Goal: Information Seeking & Learning: Check status

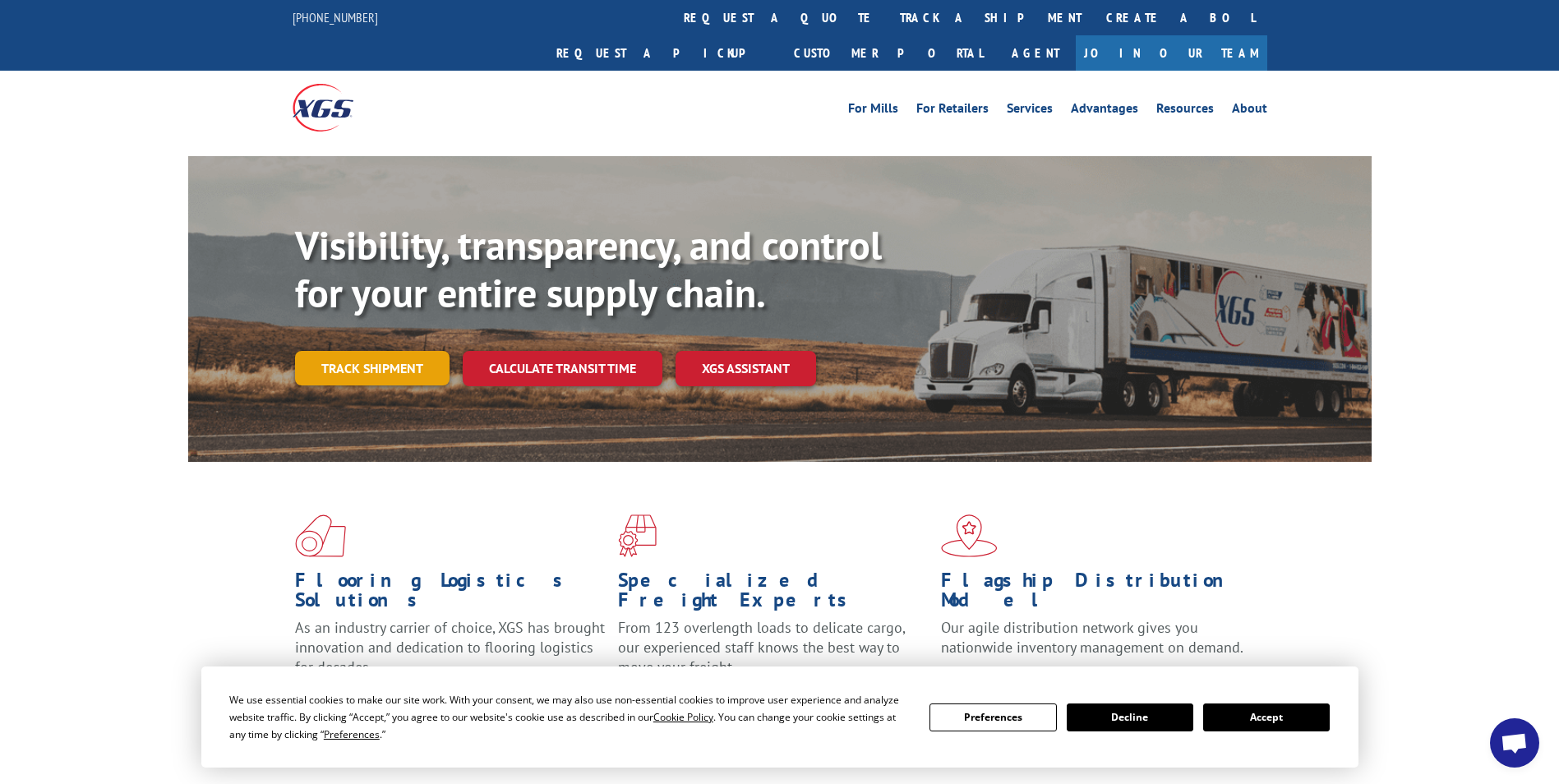
click at [316, 351] on link "Track shipment" at bounding box center [372, 368] width 154 height 34
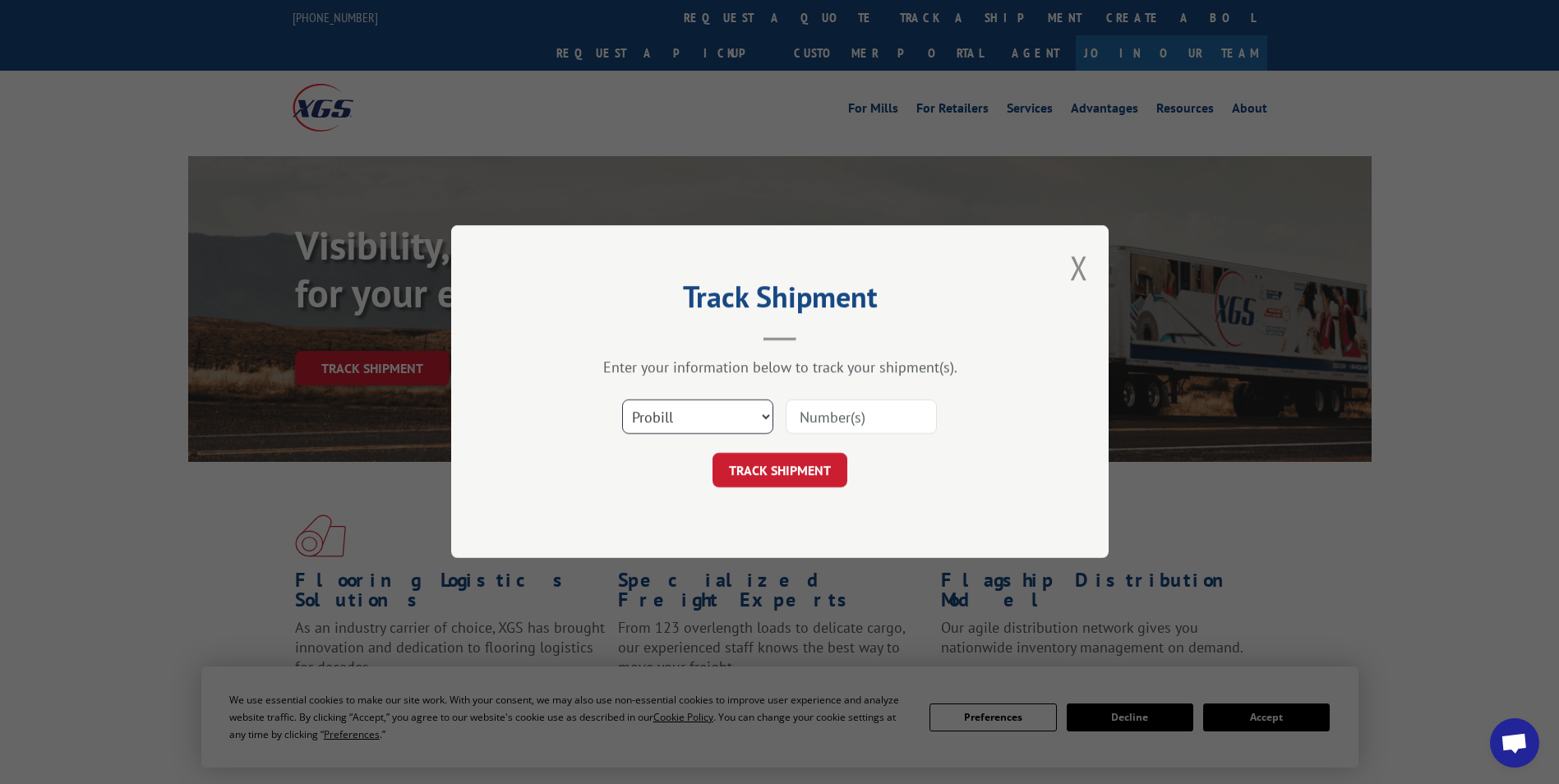
click at [674, 411] on select "Select category... Probill BOL PO" at bounding box center [697, 418] width 151 height 34
select select "bol"
click at [622, 401] on select "Select category... Probill BOL PO" at bounding box center [697, 418] width 151 height 34
click at [835, 419] on input at bounding box center [861, 418] width 151 height 34
type input "447996"
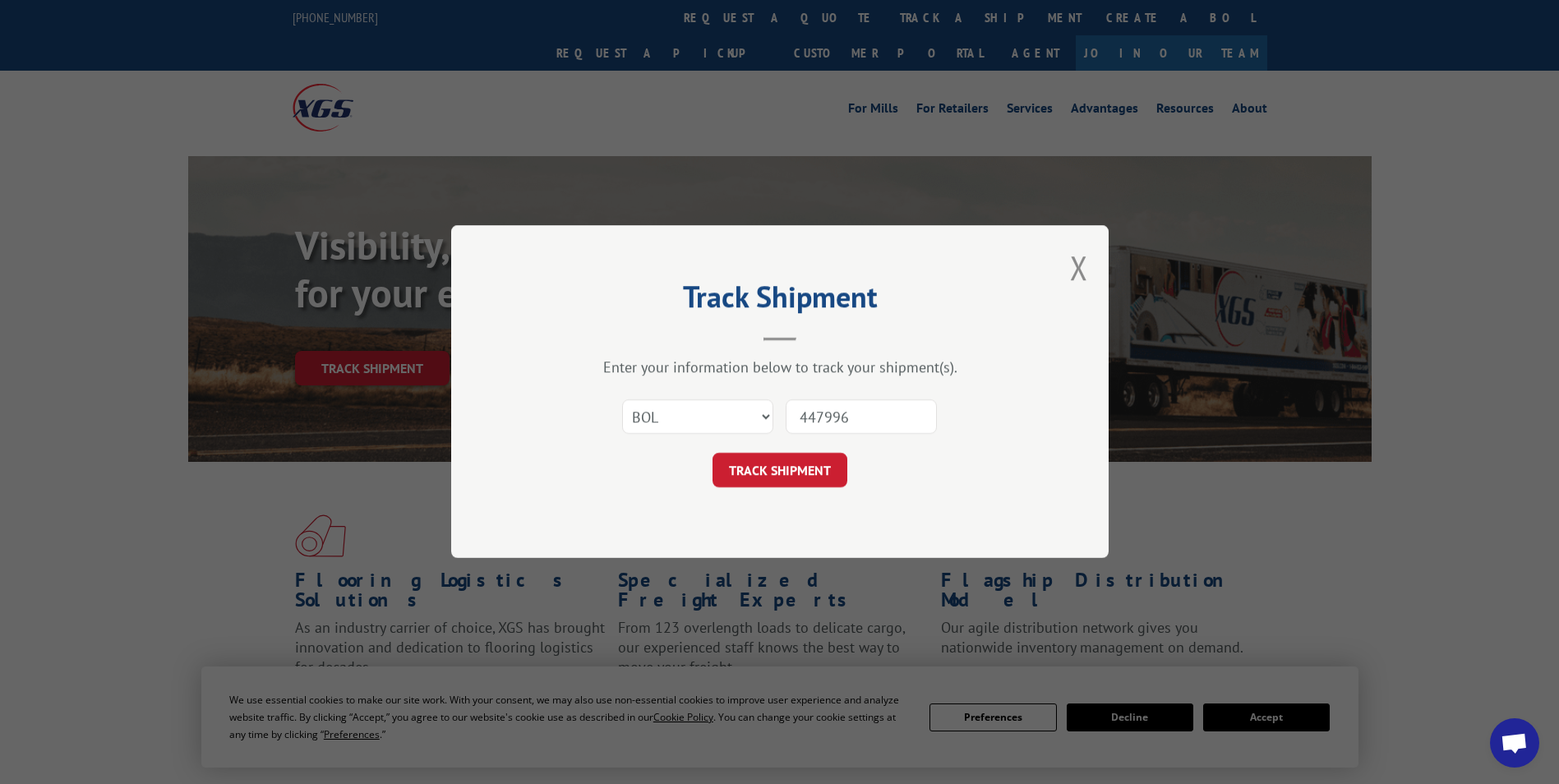
click button "TRACK SHIPMENT" at bounding box center [780, 470] width 135 height 34
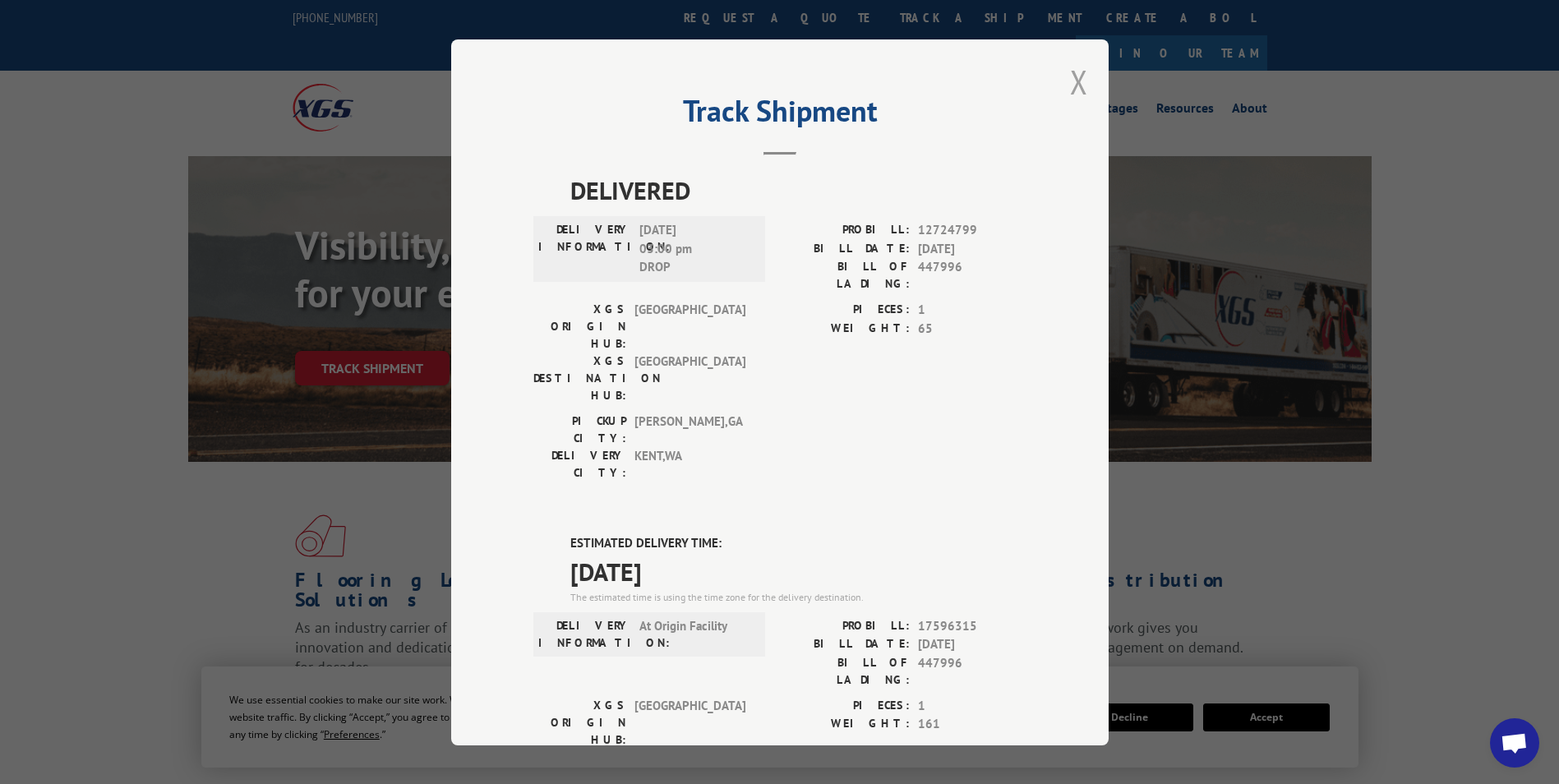
click at [1070, 83] on button "Close modal" at bounding box center [1078, 81] width 18 height 43
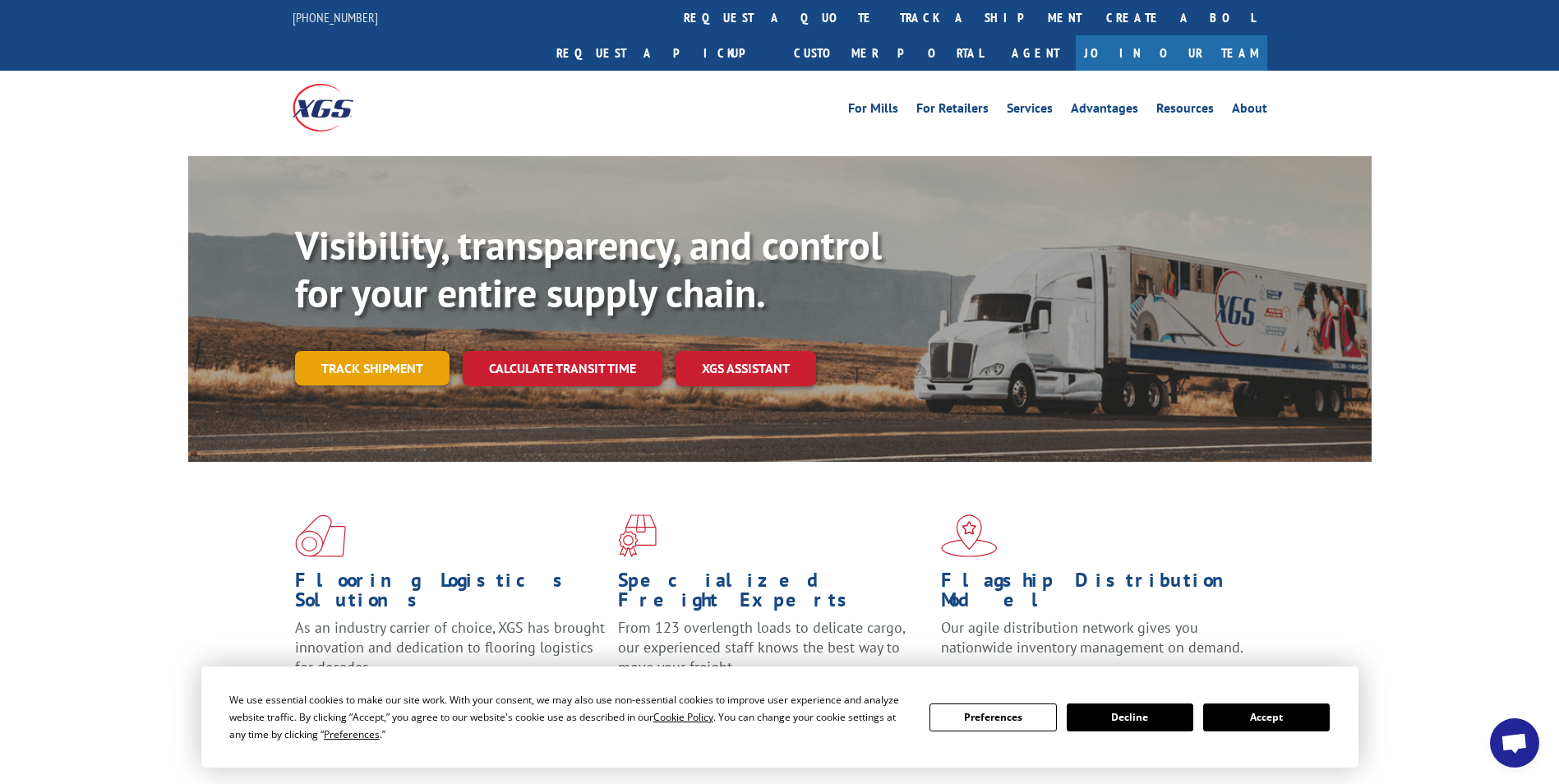
click at [369, 351] on link "Track shipment" at bounding box center [372, 368] width 154 height 34
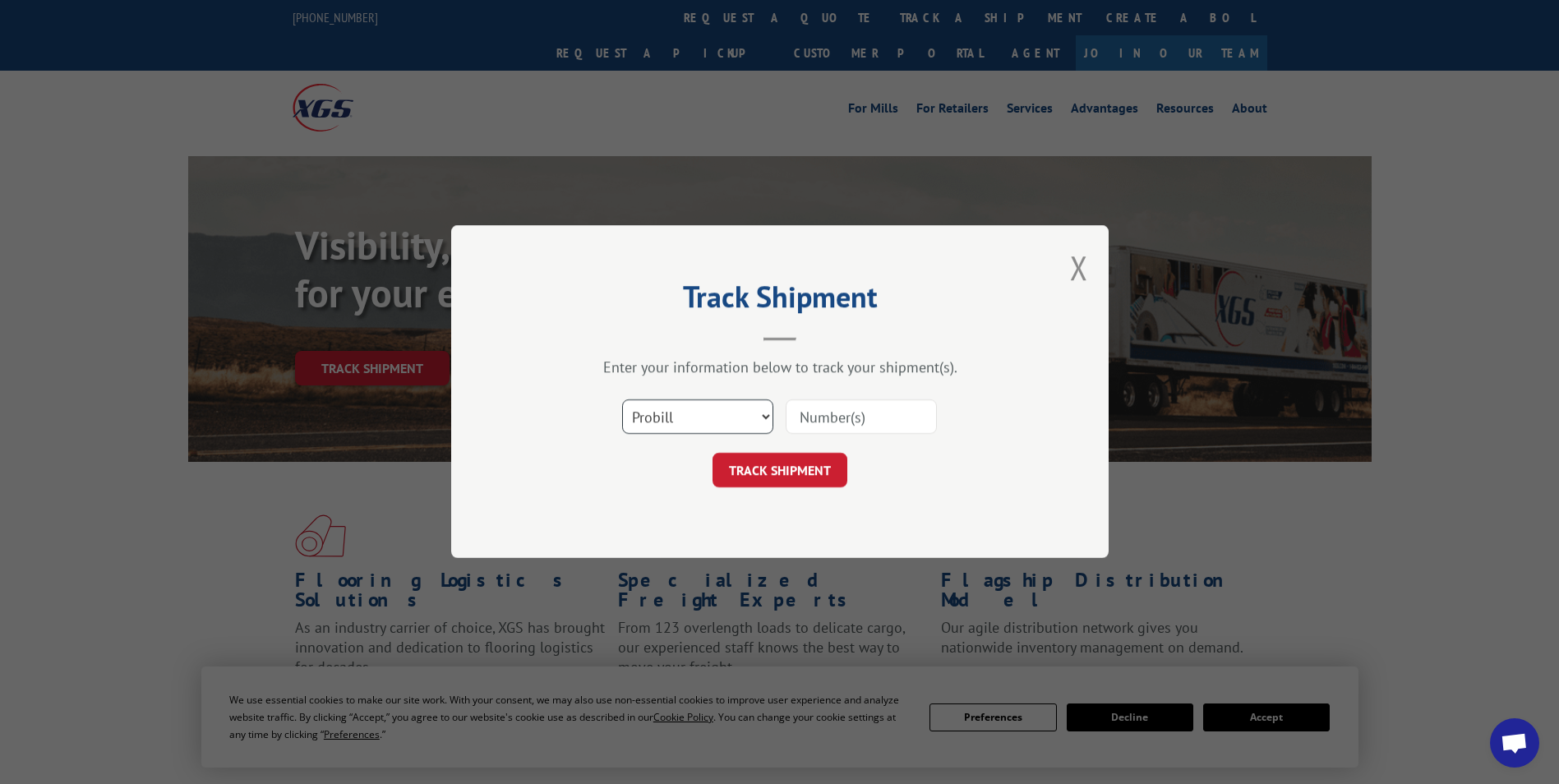
click at [643, 411] on select "Select category... Probill BOL PO" at bounding box center [697, 418] width 151 height 34
select select "bol"
click at [622, 401] on select "Select category... Probill BOL PO" at bounding box center [697, 418] width 151 height 34
click at [874, 419] on input at bounding box center [861, 418] width 151 height 34
type input "6012325"
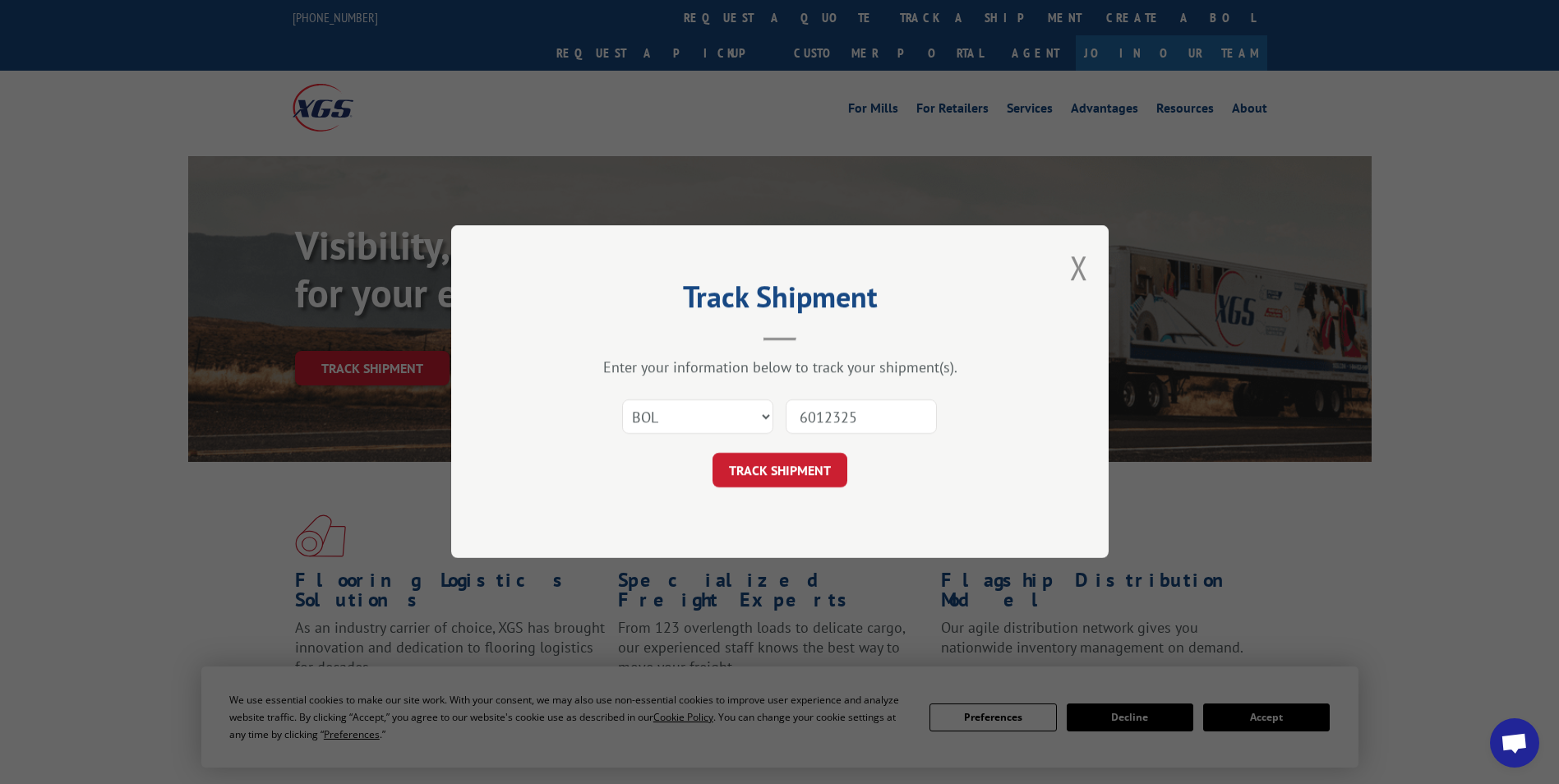
click button "TRACK SHIPMENT" at bounding box center [780, 470] width 135 height 34
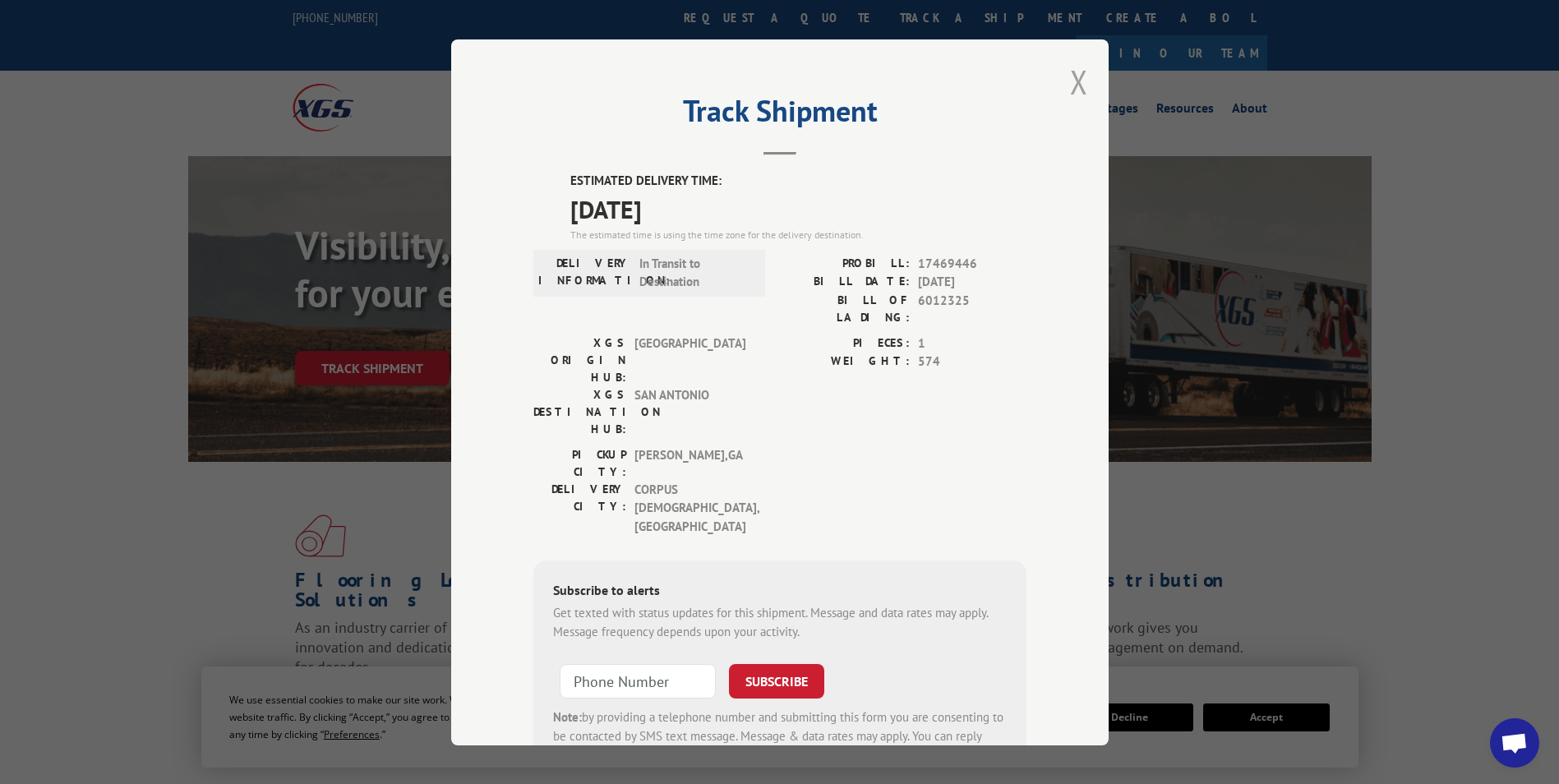
click at [1071, 78] on button "Close modal" at bounding box center [1078, 81] width 18 height 43
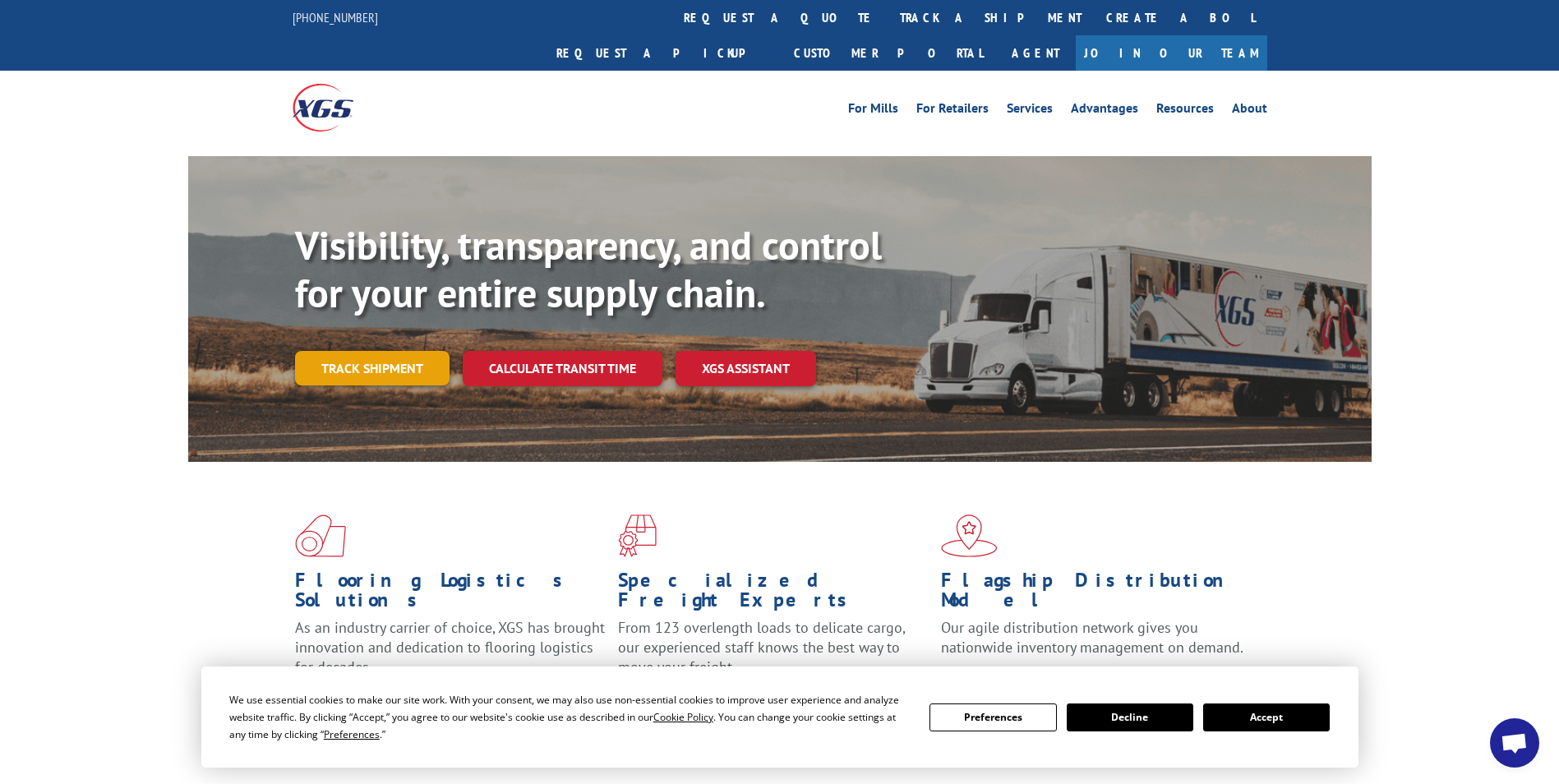
click at [401, 351] on link "Track shipment" at bounding box center [372, 368] width 154 height 34
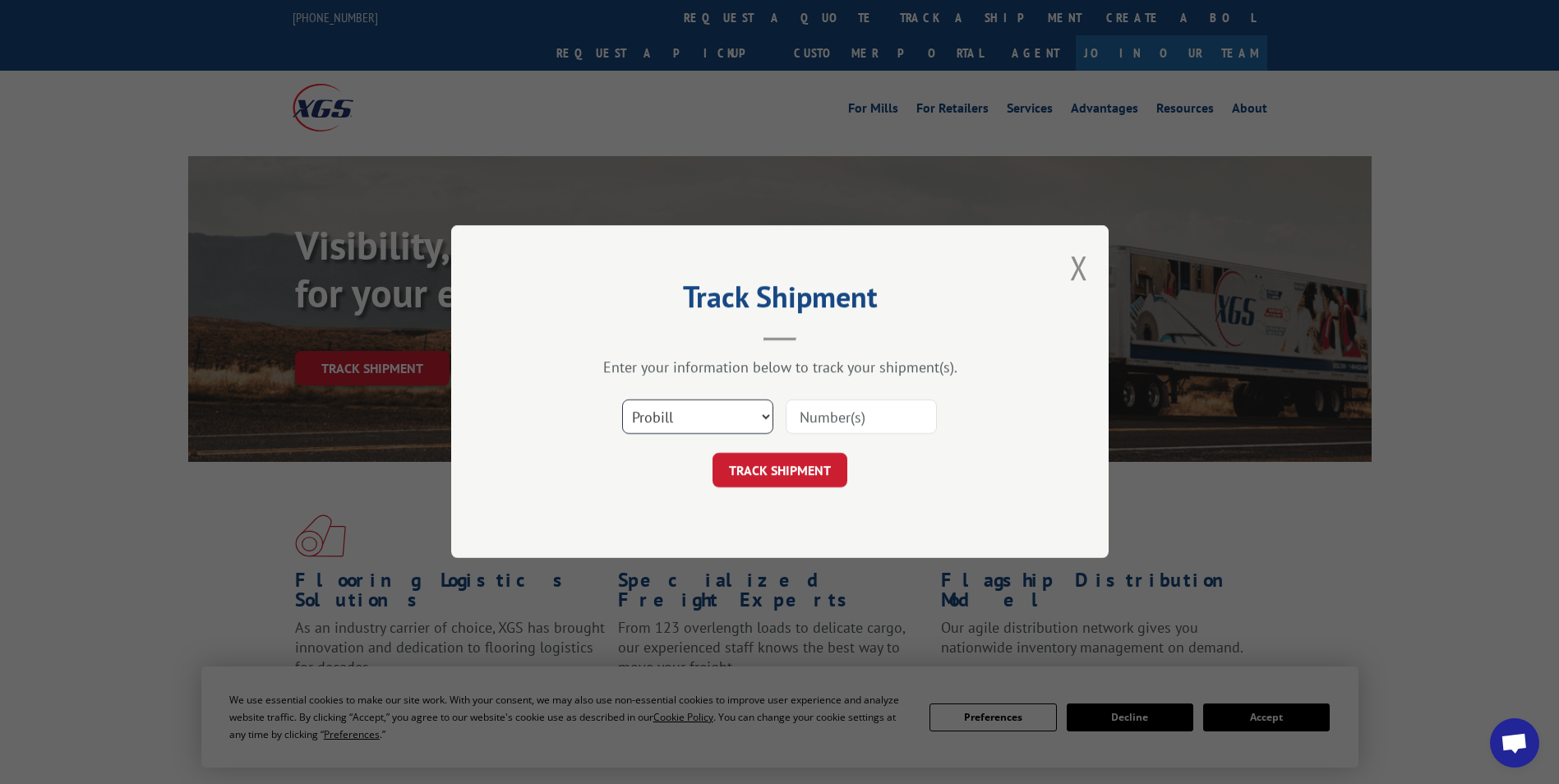
click at [705, 411] on select "Select category... Probill BOL PO" at bounding box center [697, 418] width 151 height 34
select select "bol"
click at [622, 401] on select "Select category... Probill BOL PO" at bounding box center [697, 418] width 151 height 34
click at [874, 412] on input at bounding box center [861, 418] width 151 height 34
type input "6013235"
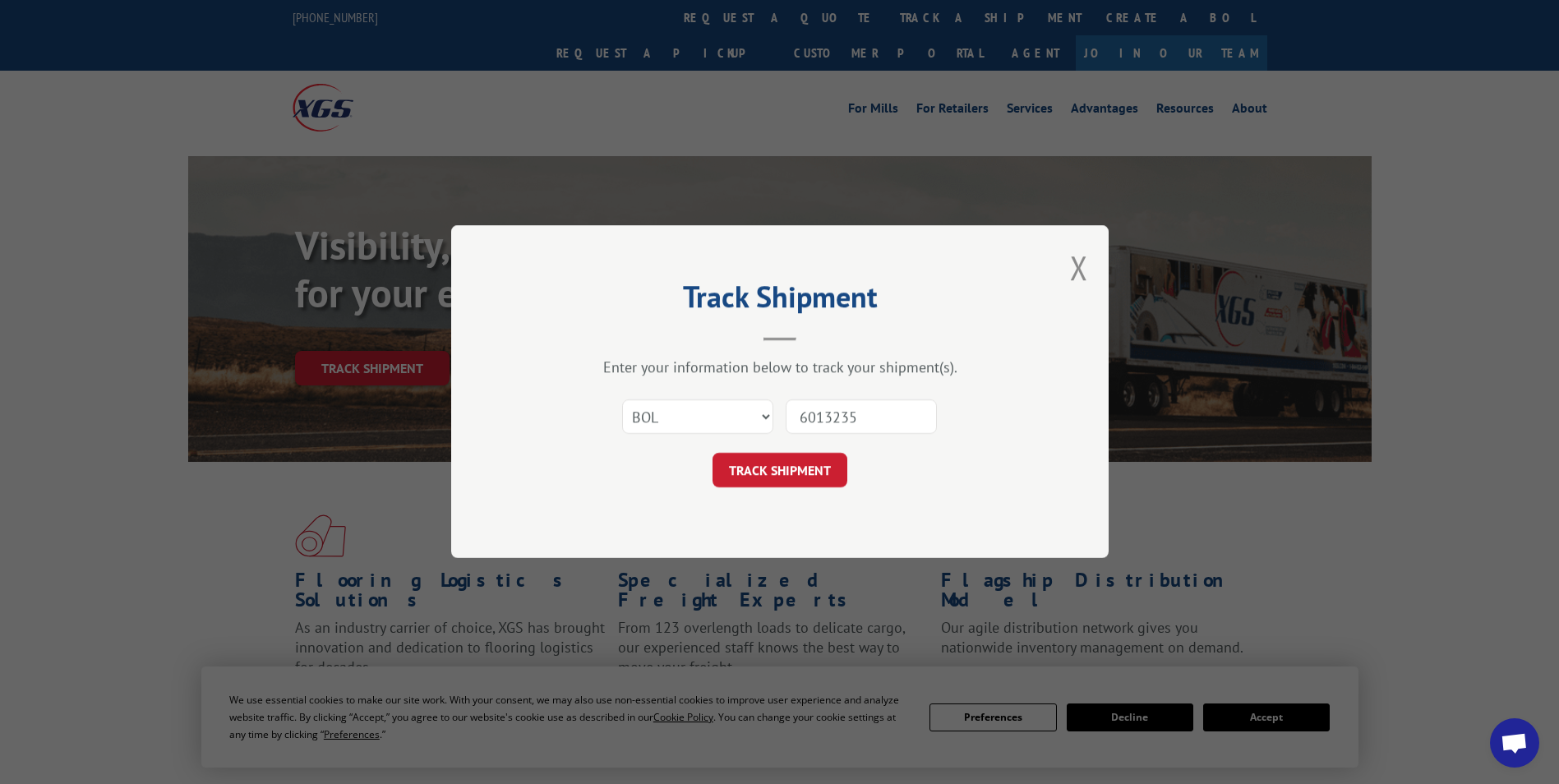
click button "TRACK SHIPMENT" at bounding box center [780, 470] width 135 height 34
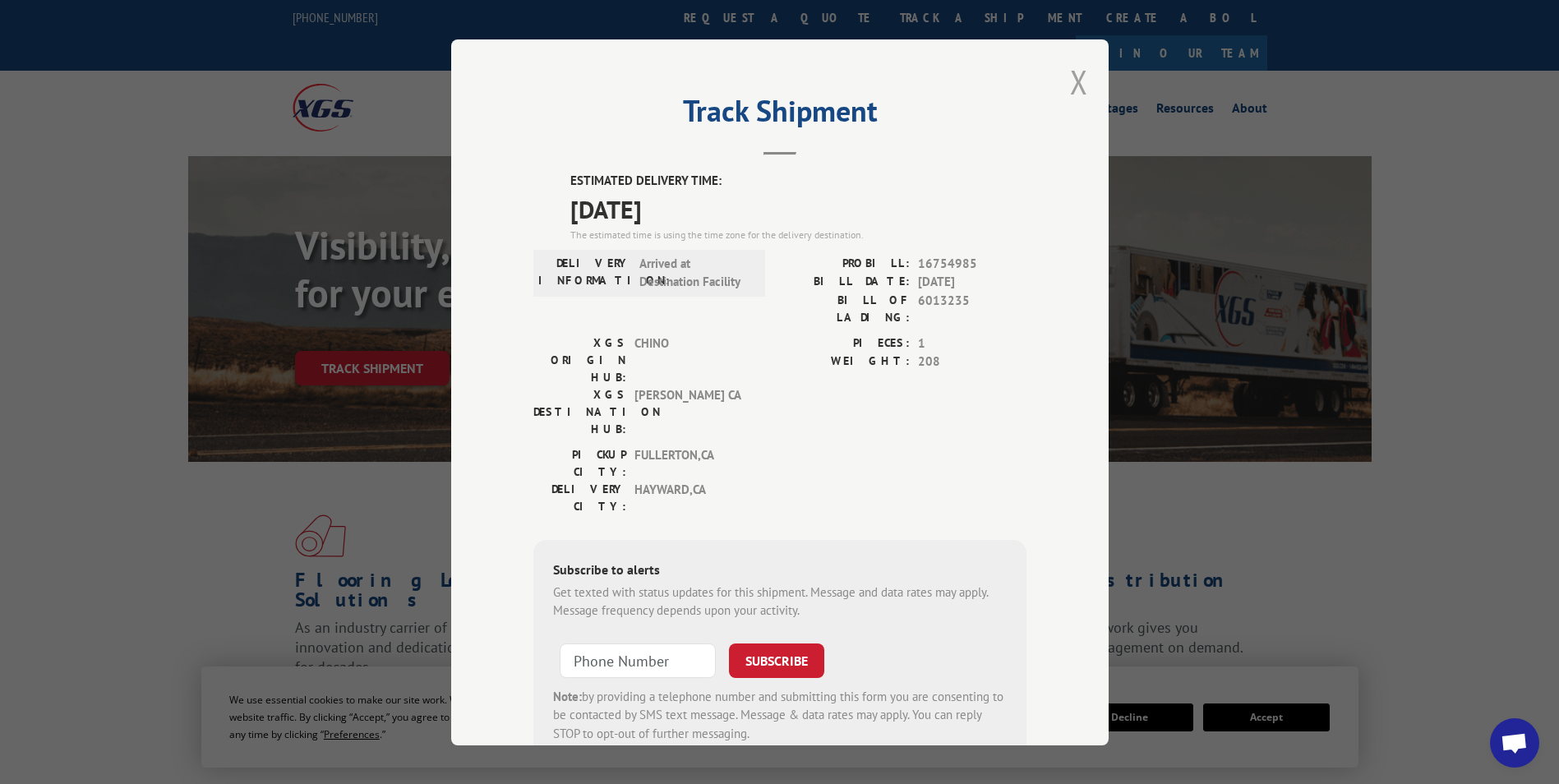
click at [1070, 80] on button "Close modal" at bounding box center [1078, 81] width 18 height 43
